Goal: Task Accomplishment & Management: Manage account settings

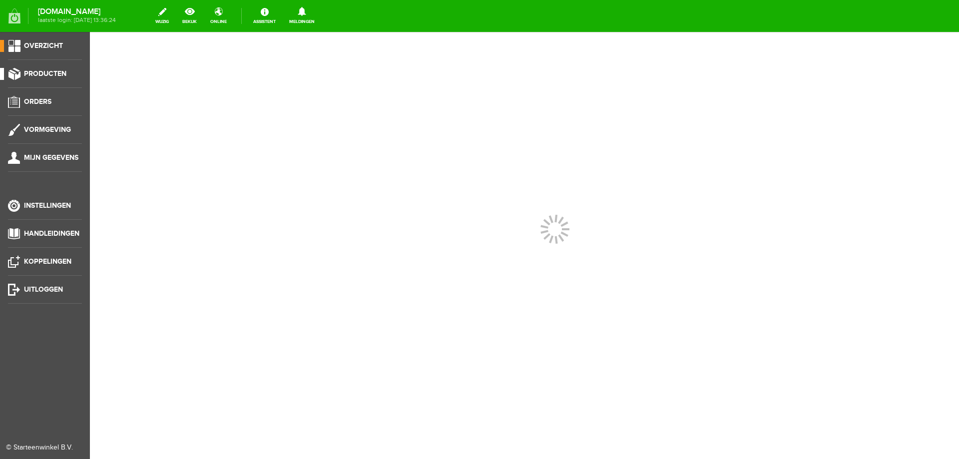
click at [46, 78] on link "Producten" at bounding box center [41, 74] width 82 height 12
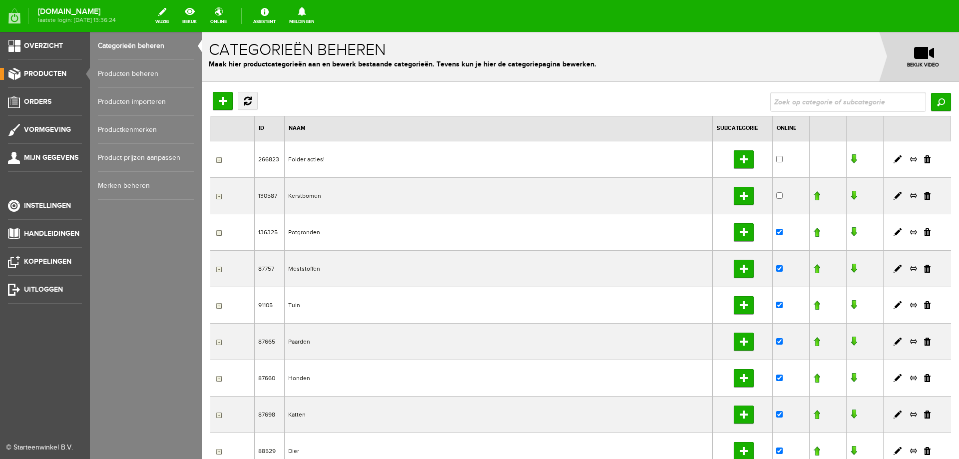
click at [127, 78] on link "Producten beheren" at bounding box center [146, 74] width 96 height 28
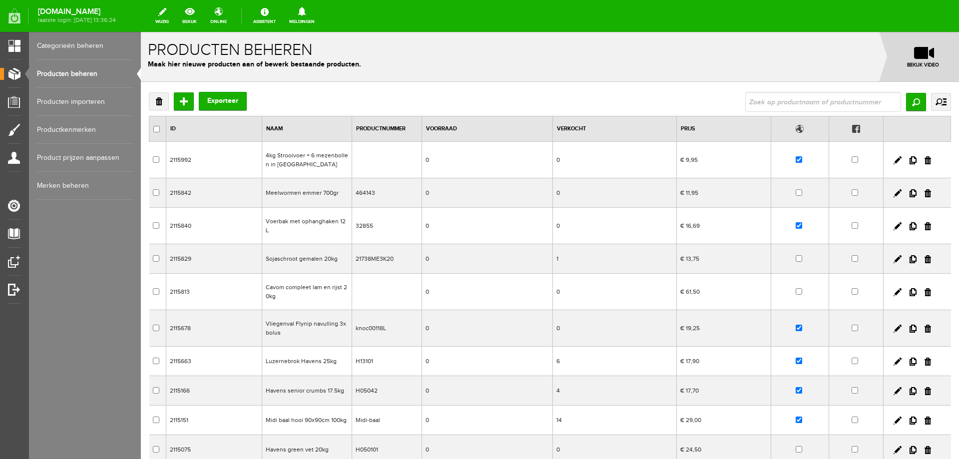
click at [763, 108] on input "text" at bounding box center [823, 102] width 156 height 20
type input "voederw"
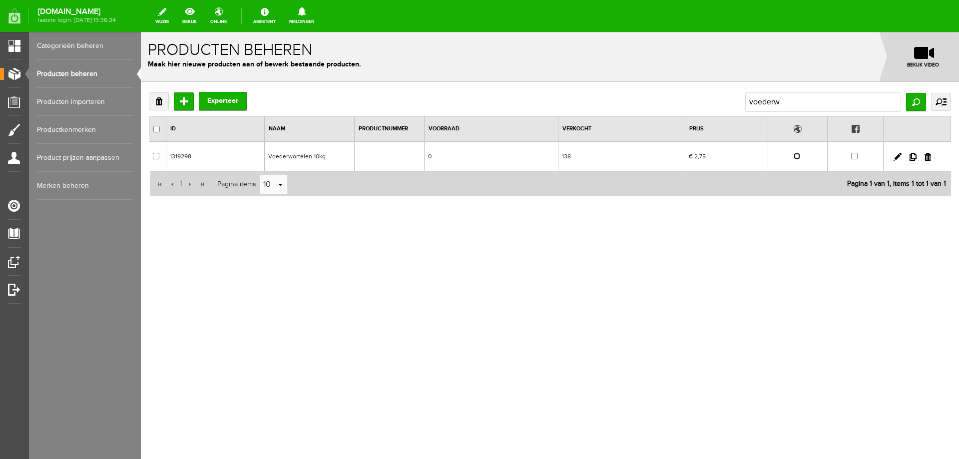
click at [797, 157] on input "checkbox" at bounding box center [796, 156] width 6 height 6
checkbox input "true"
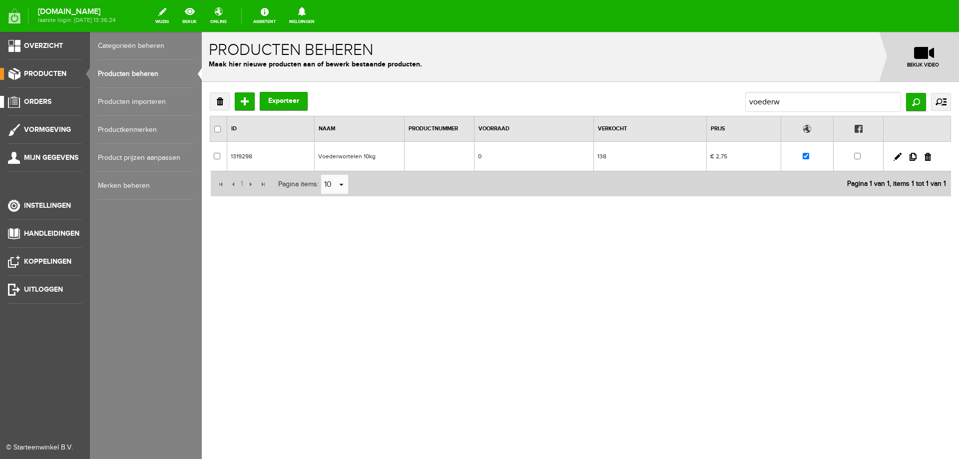
click at [40, 107] on link "Orders" at bounding box center [41, 102] width 82 height 12
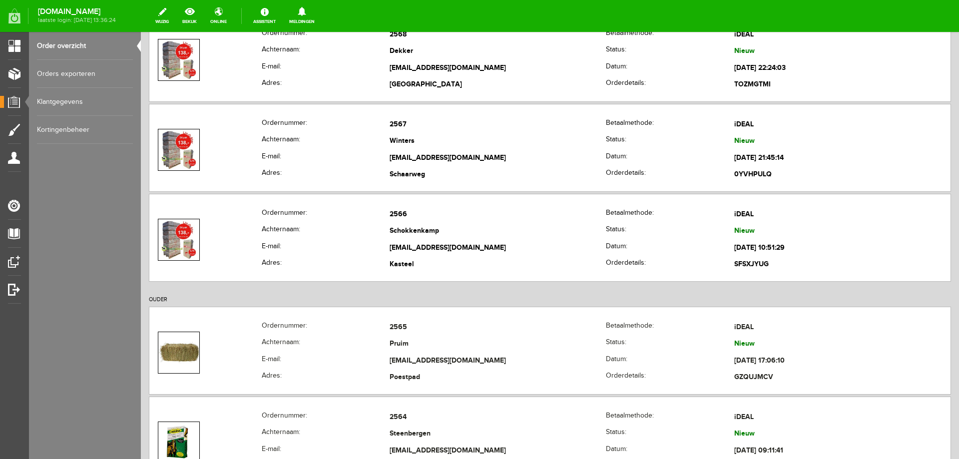
scroll to position [200, 0]
